Goal: Transaction & Acquisition: Purchase product/service

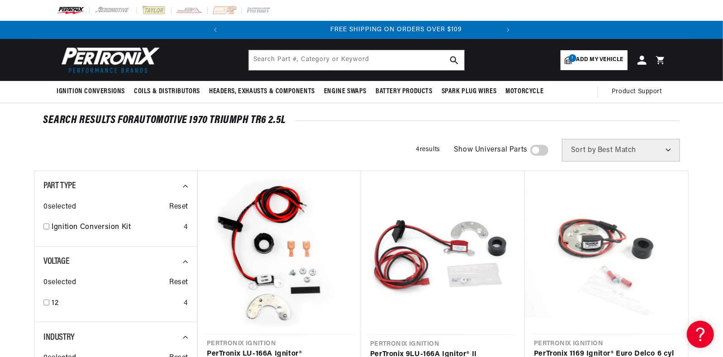
scroll to position [0, 274]
click at [389, 57] on input "text" at bounding box center [356, 60] width 215 height 20
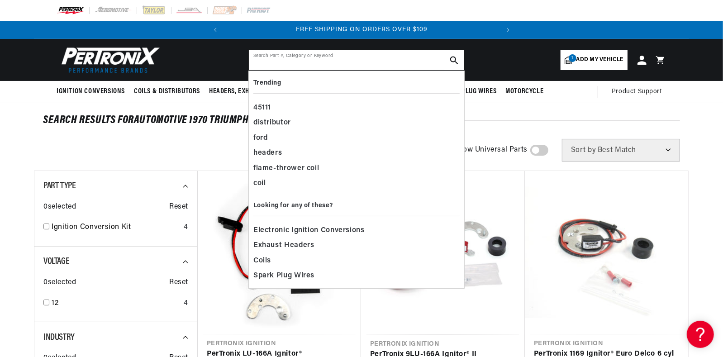
paste input "D177600"
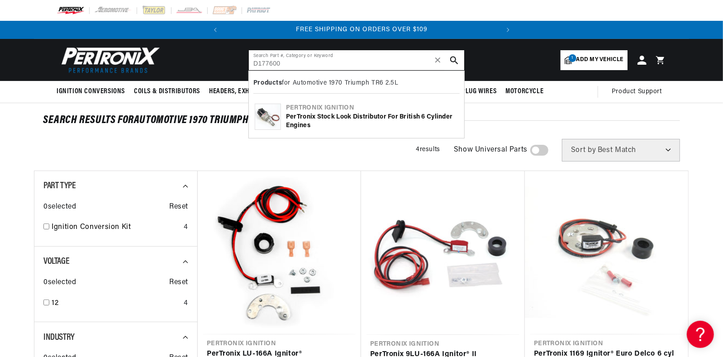
type input "D177600"
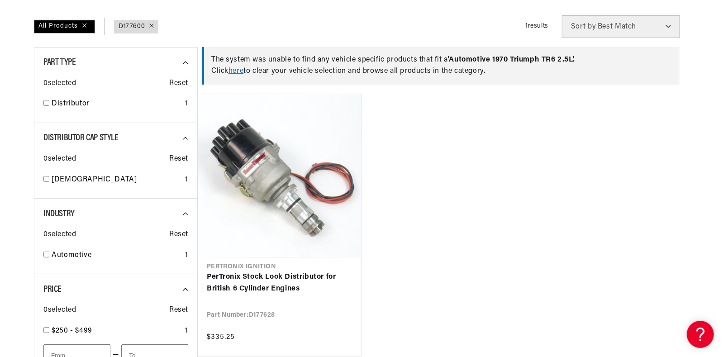
scroll to position [127, 0]
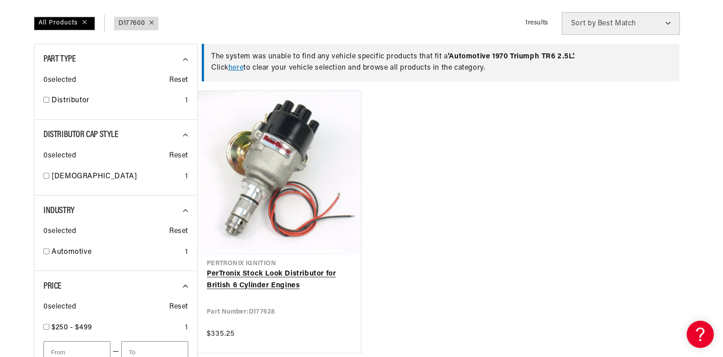
click at [262, 272] on link "PerTronix Stock Look Distributor for British 6 Cylinder Engines" at bounding box center [279, 279] width 145 height 23
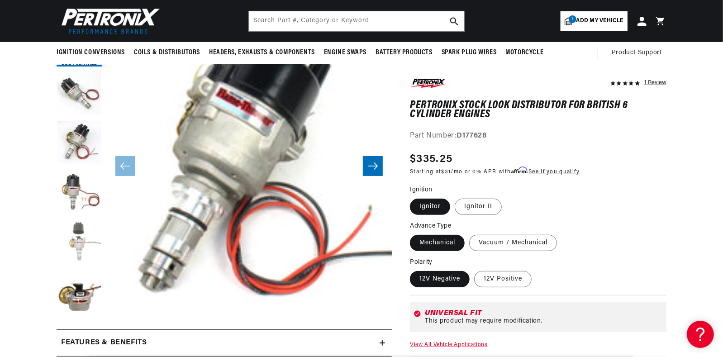
scroll to position [0, 274]
click at [504, 241] on label "Vacuum / Mechanical" at bounding box center [513, 243] width 88 height 16
click at [470, 234] on input "Vacuum / Mechanical" at bounding box center [469, 233] width 0 height 0
radio input "true"
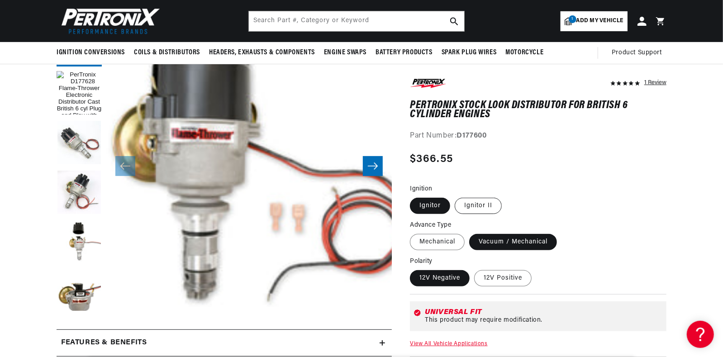
scroll to position [0, 274]
click at [485, 208] on label "Ignitor II" at bounding box center [478, 206] width 47 height 16
click at [455, 196] on input "Ignitor II" at bounding box center [455, 196] width 0 height 0
radio input "true"
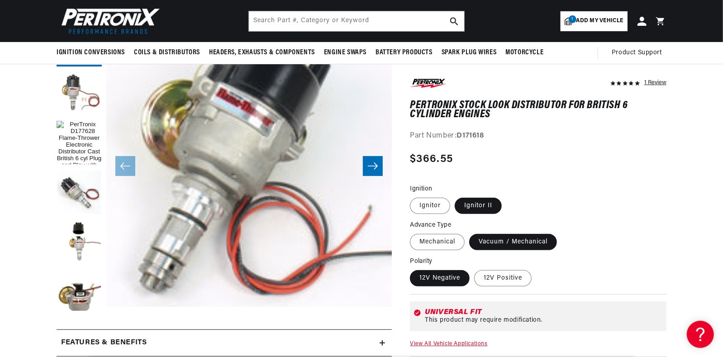
drag, startPoint x: 722, startPoint y: 21, endPoint x: 723, endPoint y: 41, distance: 19.5
click at [723, 41] on div "BETTER SEARCH RESULTS Add your vehicle's year, make, and model to find parts be…" at bounding box center [361, 21] width 723 height 42
click at [563, 150] on div "1 Review" at bounding box center [538, 299] width 257 height 444
